Goal: Find specific page/section: Find specific page/section

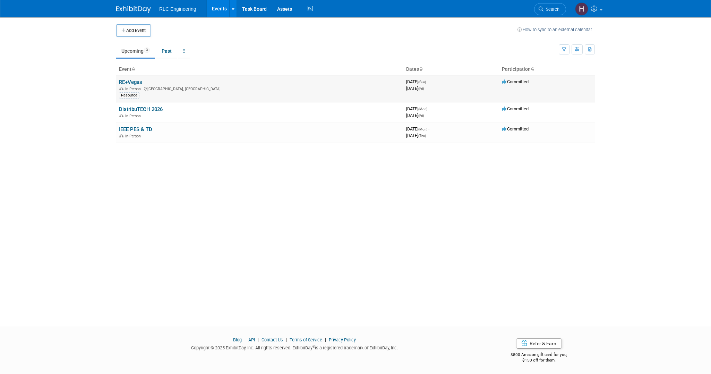
click at [133, 82] on link "RE+Vegas" at bounding box center [130, 82] width 23 height 6
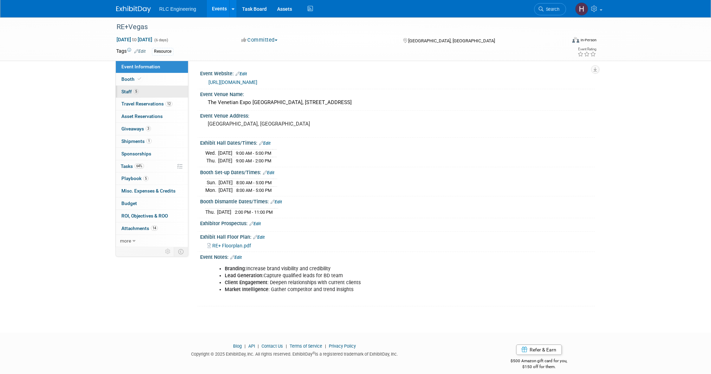
click at [131, 91] on span "Staff 5" at bounding box center [129, 92] width 17 height 6
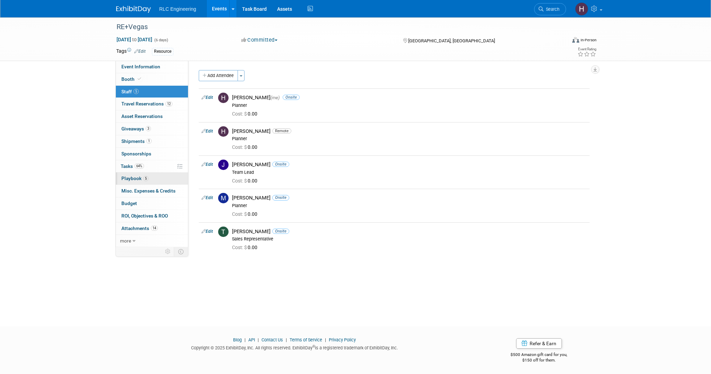
click at [174, 178] on link "5 Playbook 5" at bounding box center [152, 178] width 72 height 12
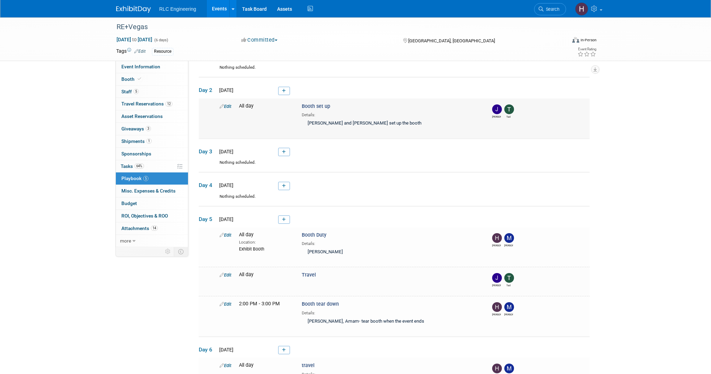
scroll to position [53, 0]
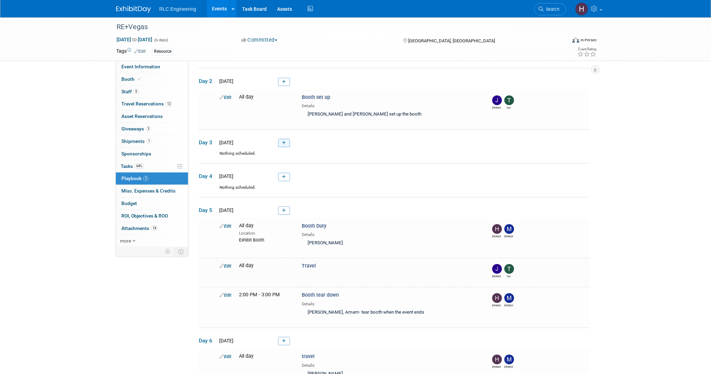
click at [282, 144] on icon at bounding box center [284, 143] width 4 height 4
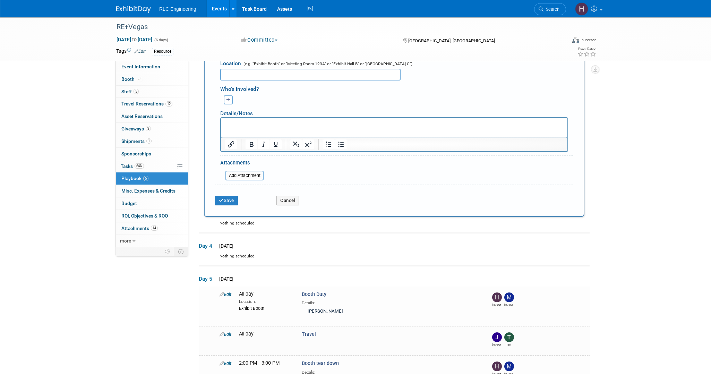
scroll to position [279, 0]
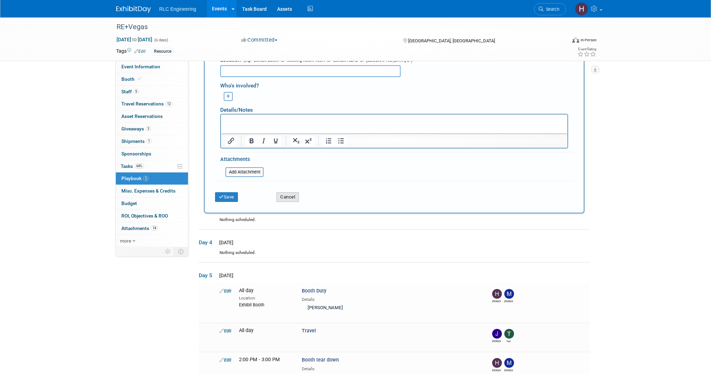
click at [286, 198] on button "Cancel" at bounding box center [287, 197] width 23 height 10
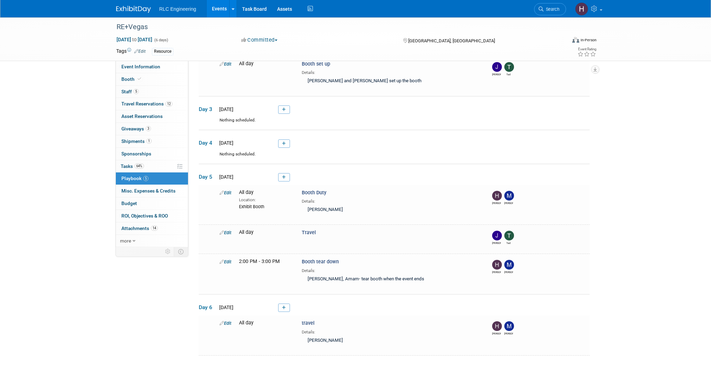
scroll to position [92, 0]
